Goal: Information Seeking & Learning: Learn about a topic

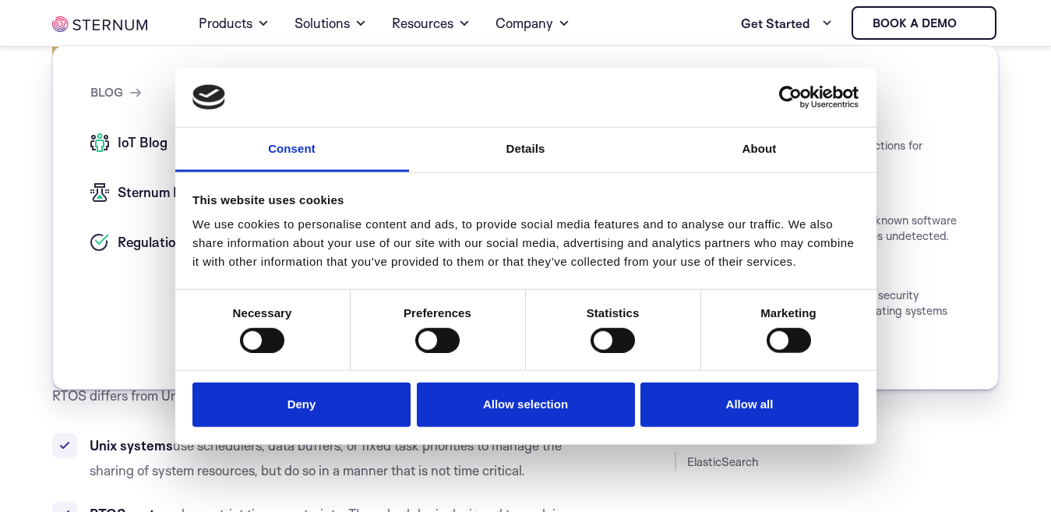
scroll to position [610, 0]
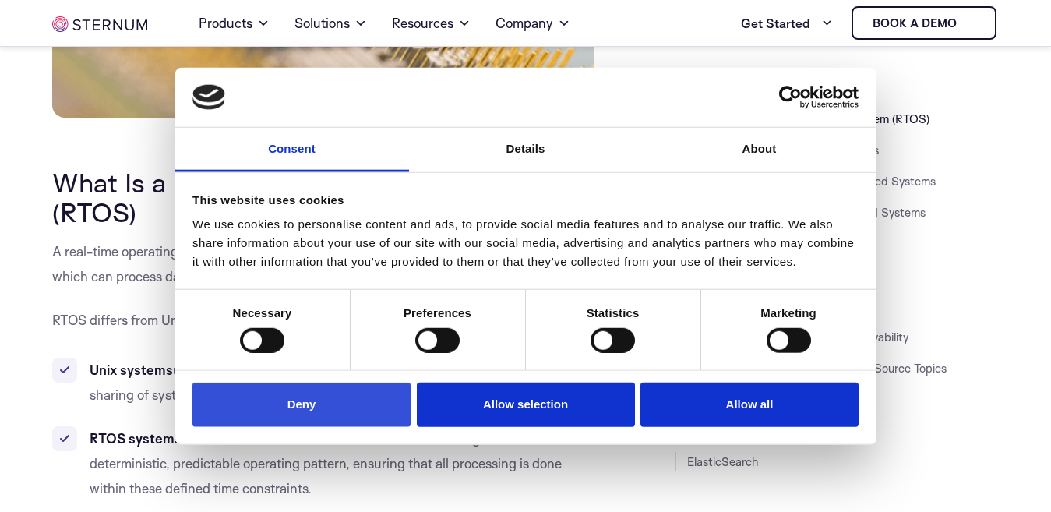
drag, startPoint x: 296, startPoint y: 408, endPoint x: 372, endPoint y: 386, distance: 78.9
click at [296, 409] on button "Deny" at bounding box center [302, 405] width 218 height 44
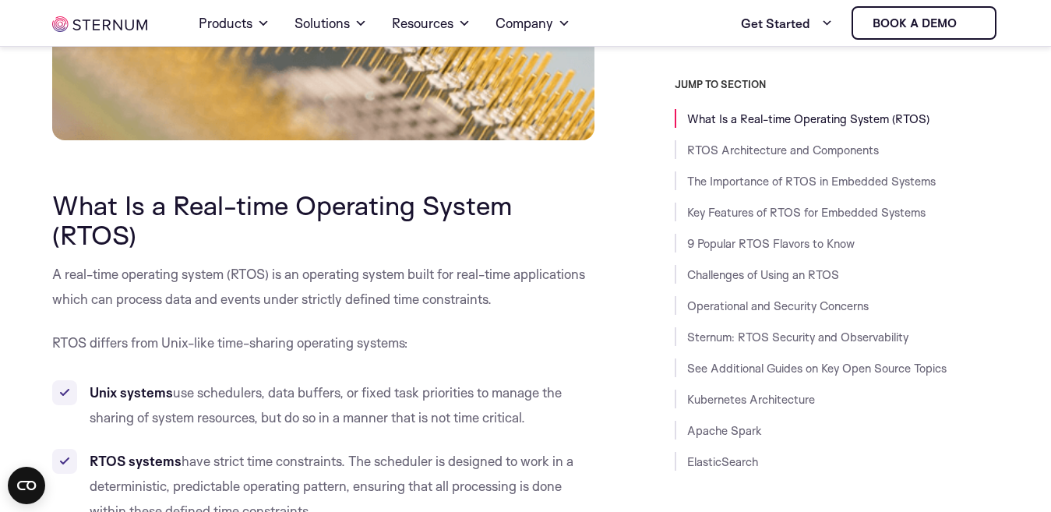
scroll to position [688, 0]
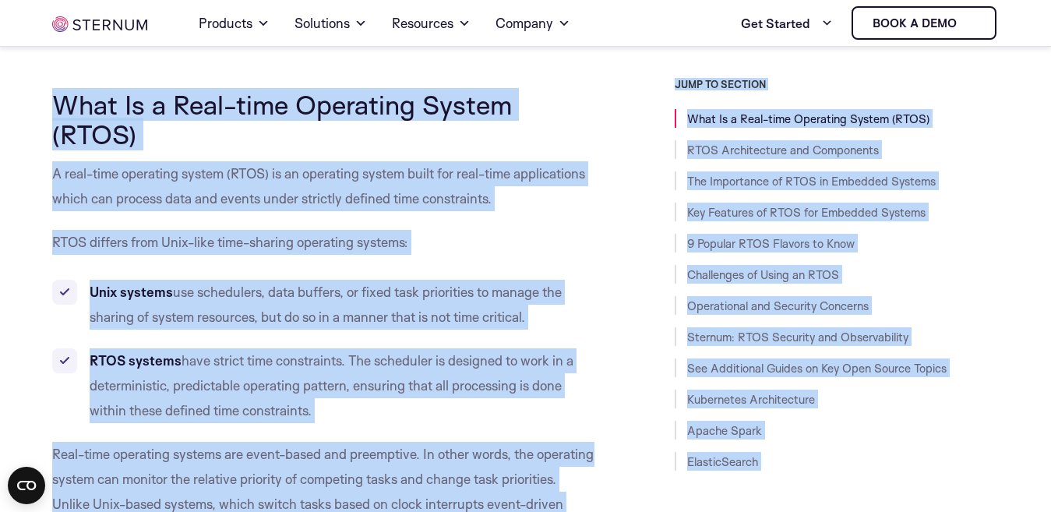
click at [492, 246] on p "RTOS differs from Unix-like time-sharing operating systems:" at bounding box center [323, 242] width 542 height 25
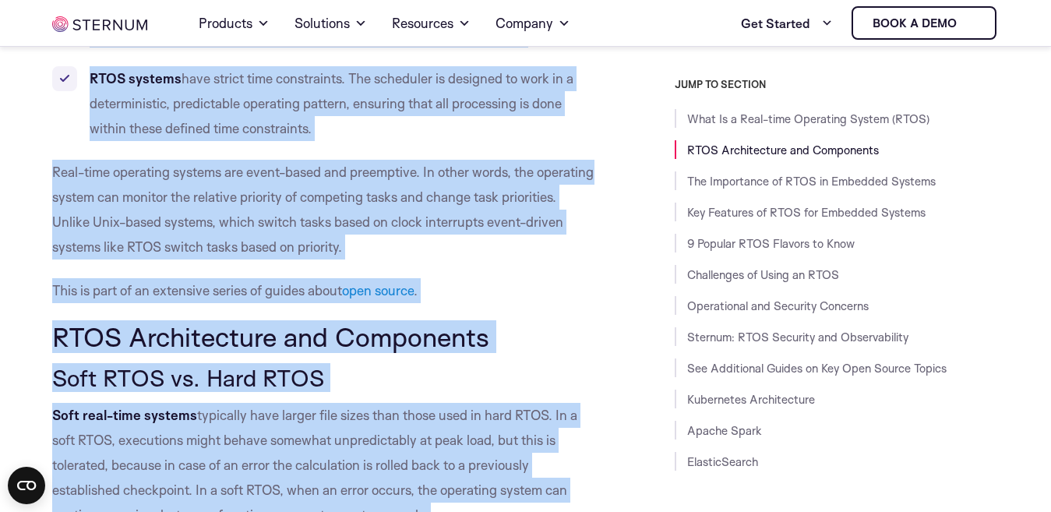
scroll to position [1072, 0]
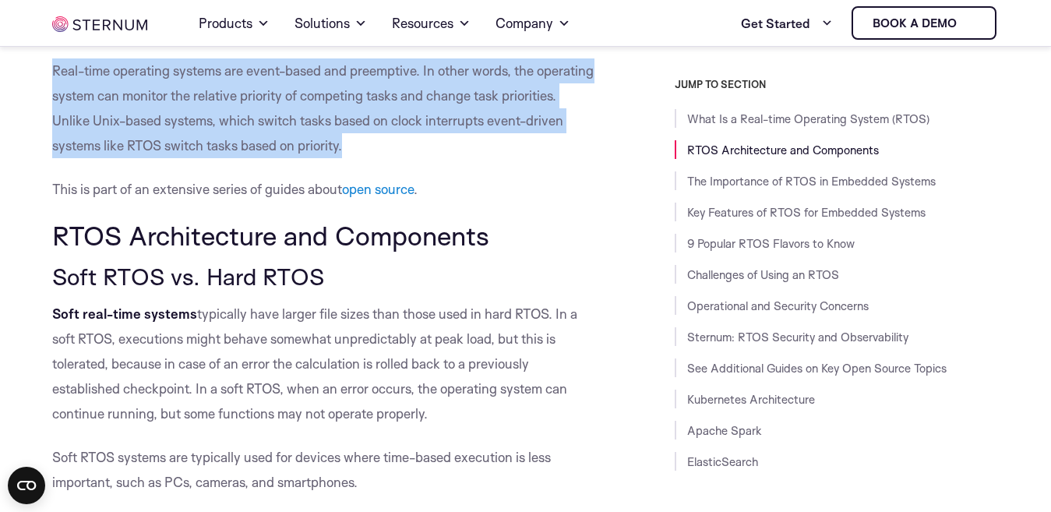
drag, startPoint x: 55, startPoint y: 108, endPoint x: 424, endPoint y: 136, distance: 370.5
copy div "What Is a Real-time Operating System (RTOS) A real-time operating system (RTOS)…"
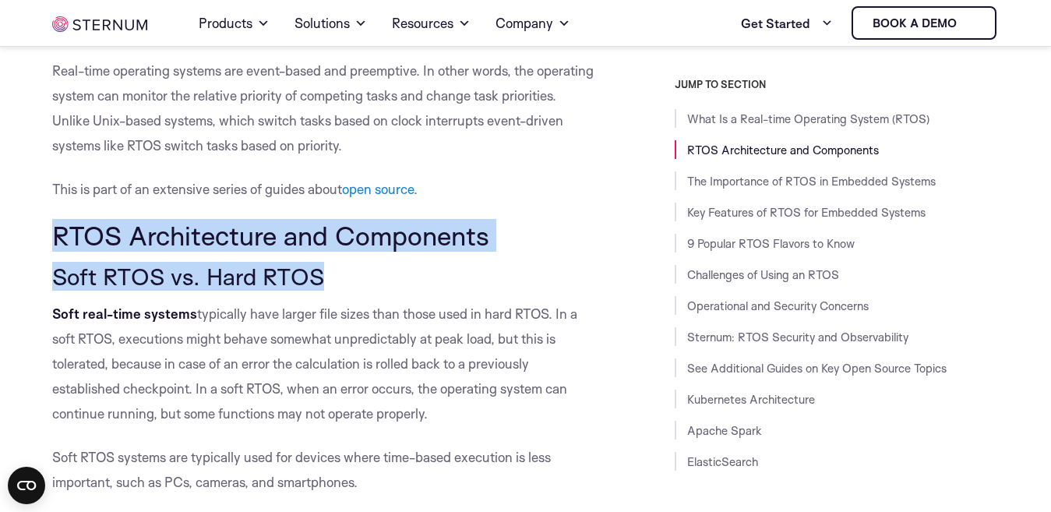
drag, startPoint x: 53, startPoint y: 236, endPoint x: 348, endPoint y: 293, distance: 300.8
copy div "RTOS Architecture and Components Soft RTOS vs. Hard RTOS"
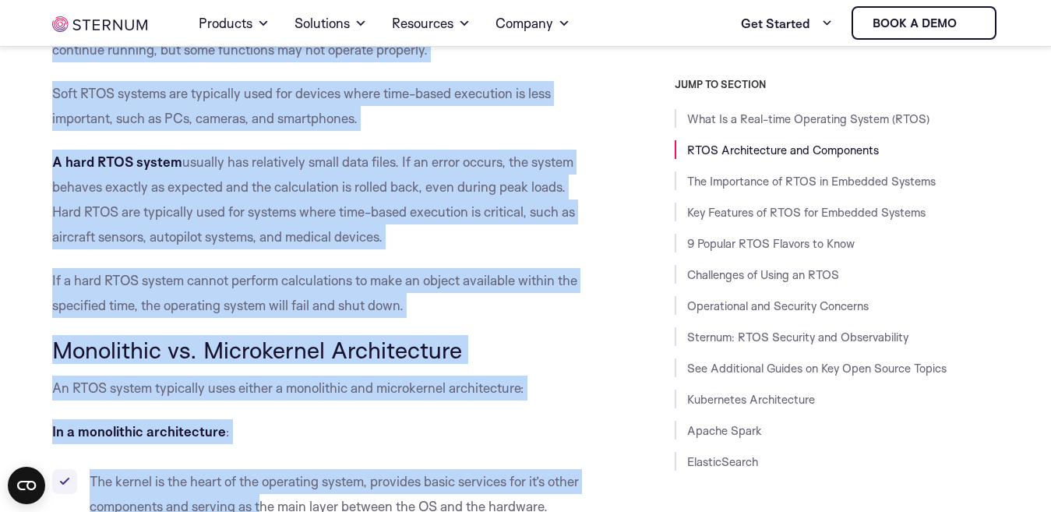
scroll to position [1489, 0]
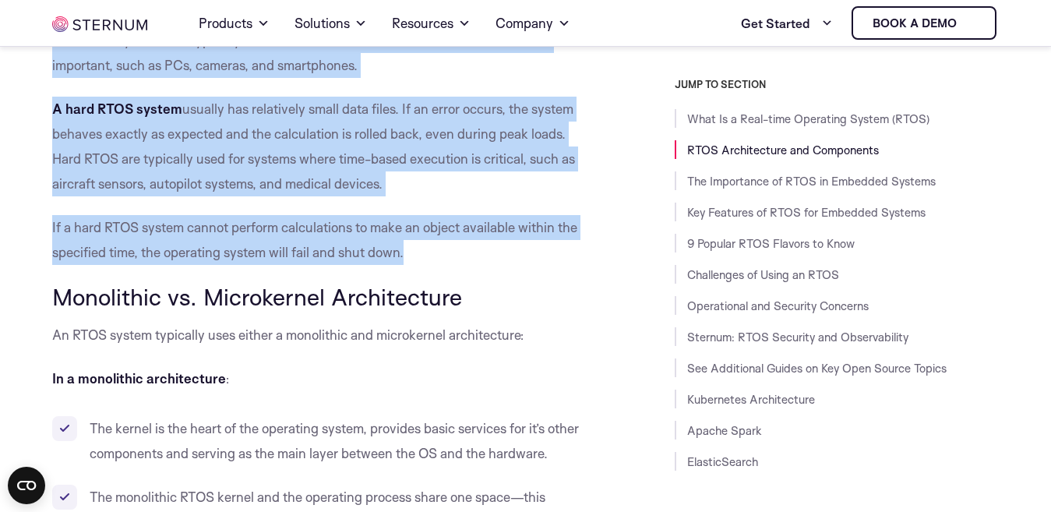
drag, startPoint x: 57, startPoint y: 315, endPoint x: 413, endPoint y: 254, distance: 361.3
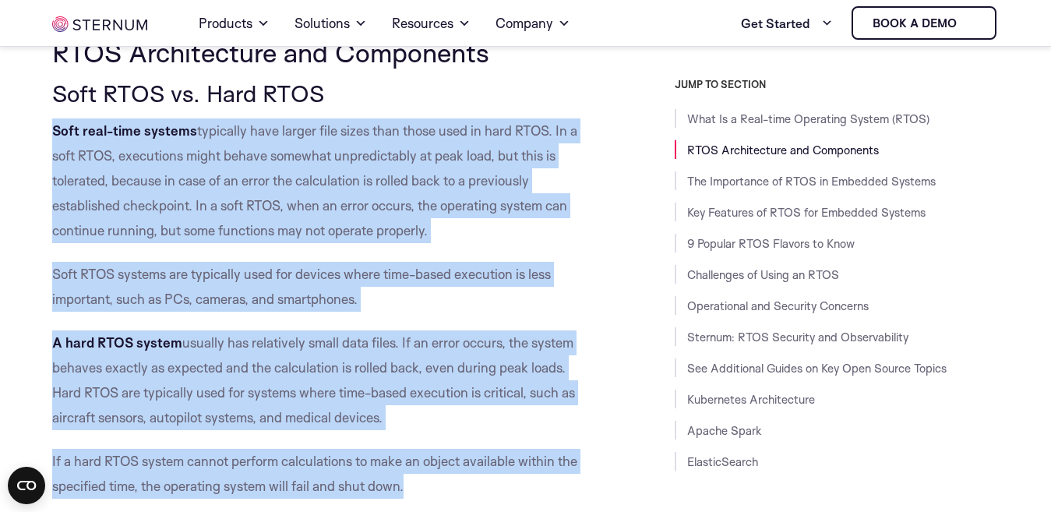
copy div "Soft real-time systems typically have larger file sizes than those used in hard…"
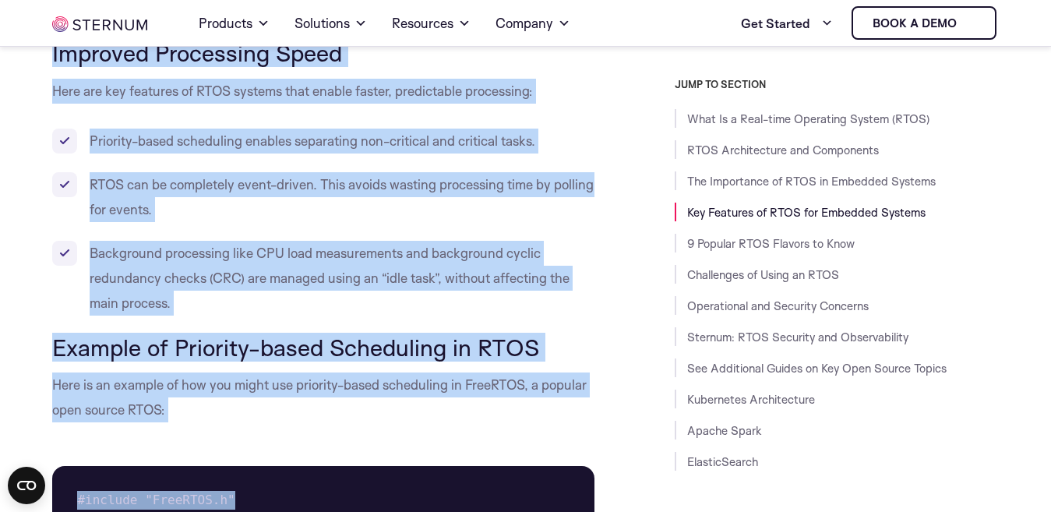
scroll to position [3337, 0]
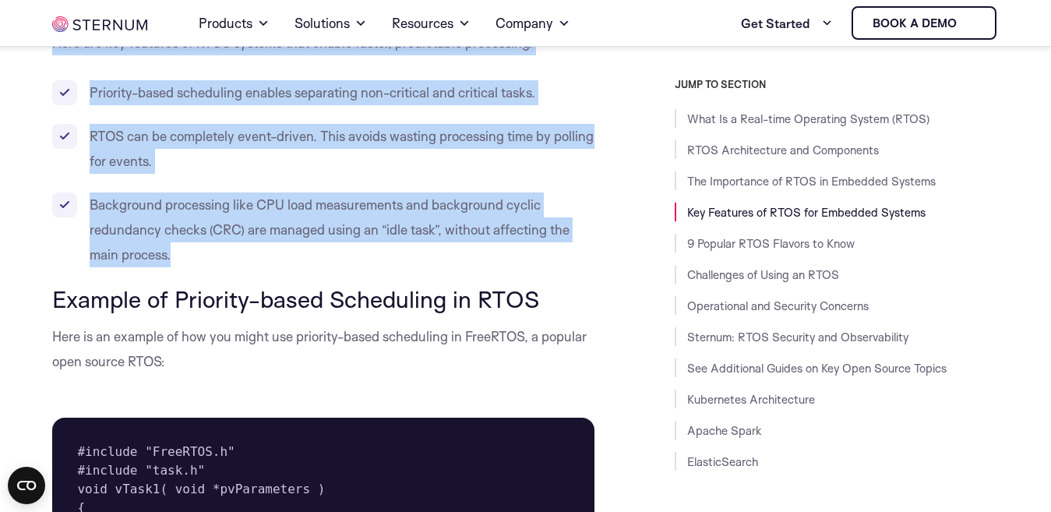
drag, startPoint x: 56, startPoint y: 144, endPoint x: 336, endPoint y: 255, distance: 300.9
copy div "Loremipsum do. Sitametcons Adipiscingel Se DOEI tempor incididun utla etdolo m …"
